Goal: Obtain resource: Obtain resource

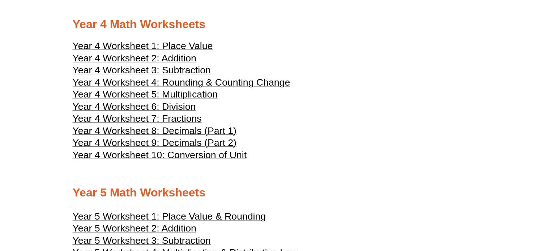
scroll to position [924, 0]
click at [190, 95] on span "Year 4 Worksheet 5: Multiplication" at bounding box center [145, 94] width 145 height 11
click at [179, 110] on span "Year 4 Worksheet 6: Division" at bounding box center [134, 107] width 123 height 11
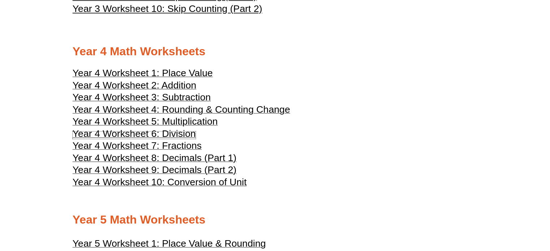
scroll to position [898, 0]
click at [185, 160] on span "Year 4 Worksheet 8: Decimals (Part 1)" at bounding box center [155, 158] width 164 height 11
click at [184, 170] on span "Year 4 Worksheet 9: Decimals (Part 2)" at bounding box center [155, 169] width 164 height 11
click at [178, 142] on span "Year 4 Worksheet 7: Fractions" at bounding box center [137, 145] width 129 height 11
click at [183, 134] on span "Year 4 Worksheet 6: Division" at bounding box center [134, 133] width 123 height 11
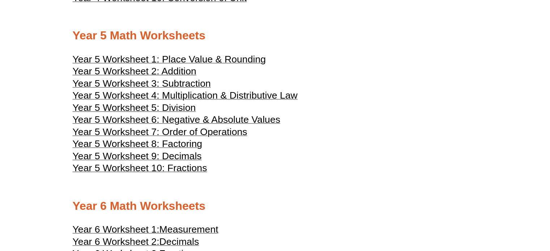
scroll to position [1090, 0]
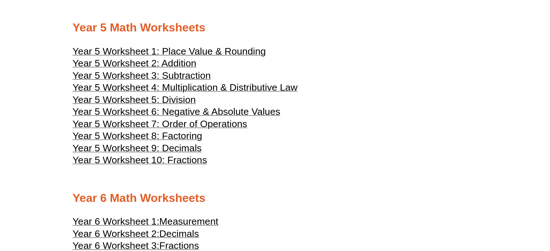
click at [184, 160] on span "Year 5 Worksheet 10: Fractions" at bounding box center [140, 160] width 134 height 11
click at [191, 152] on span "Year 5 Worksheet 9: Decimals" at bounding box center [137, 148] width 129 height 11
click at [221, 127] on span "Year 5 Worksheet 7: Order of Operations" at bounding box center [160, 124] width 175 height 11
